Goal: Transaction & Acquisition: Book appointment/travel/reservation

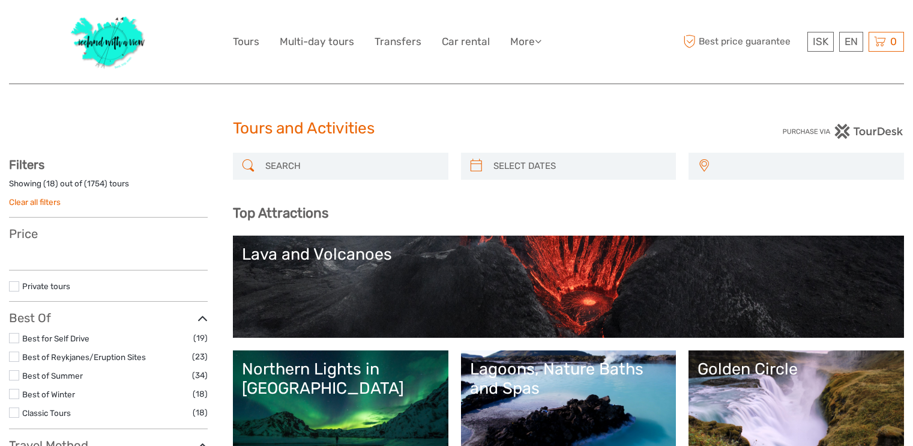
select select
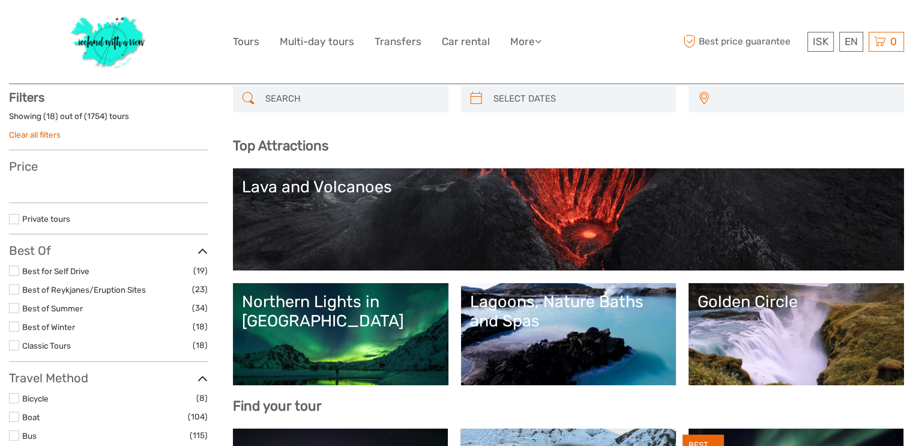
select select
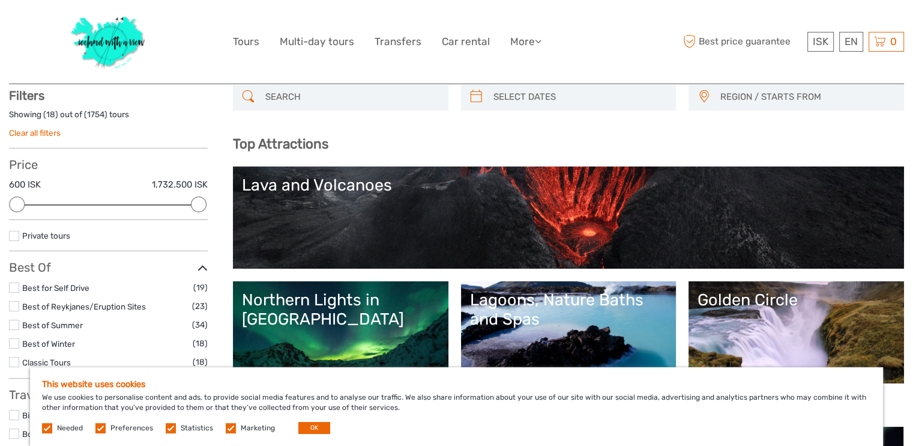
scroll to position [68, 0]
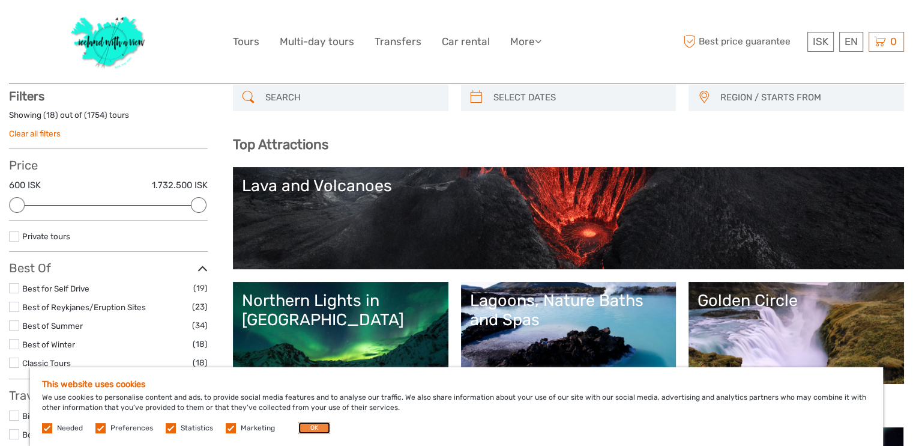
click at [310, 427] on button "OK" at bounding box center [314, 428] width 32 height 12
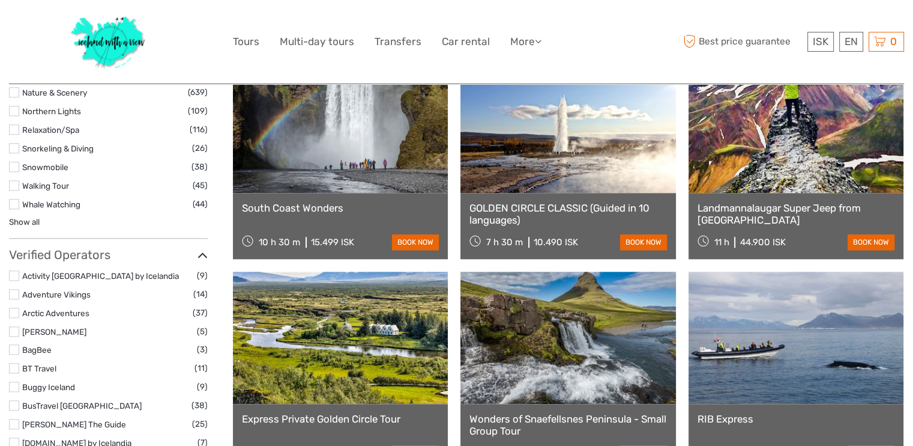
scroll to position [1278, 0]
click at [553, 208] on link "GOLDEN CIRCLE CLASSIC (Guided in 10 languages)" at bounding box center [568, 214] width 197 height 25
